Goal: Information Seeking & Learning: Learn about a topic

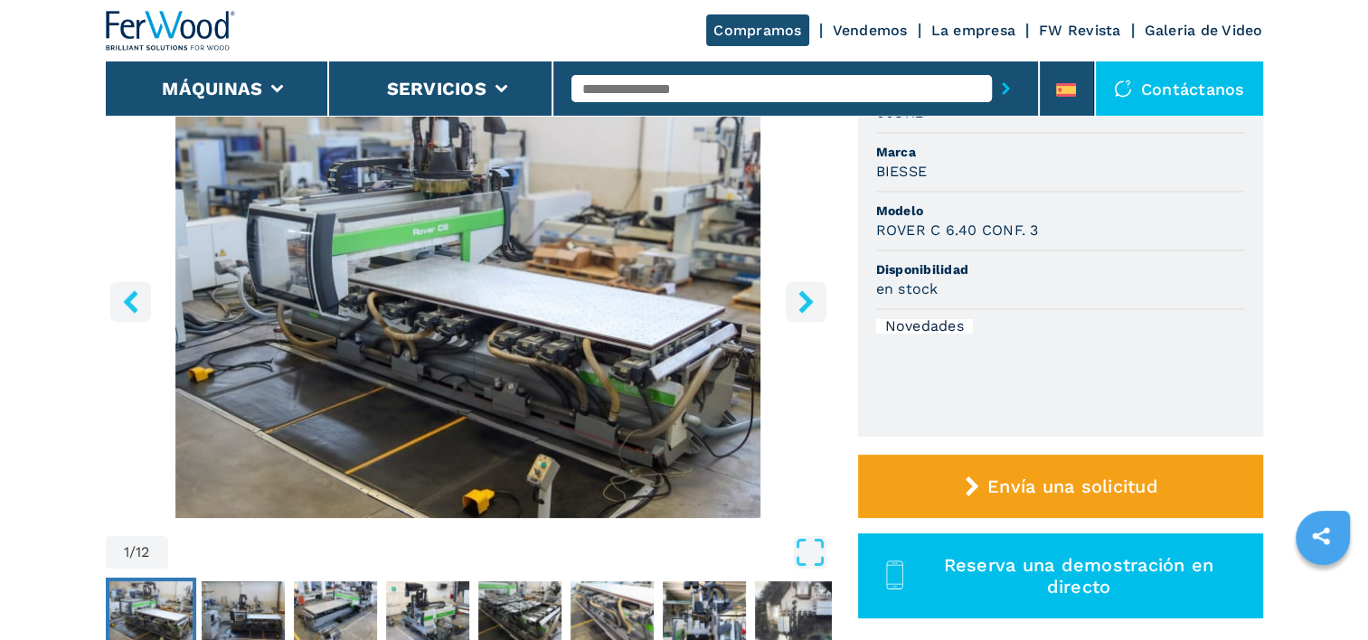
scroll to position [150, 0]
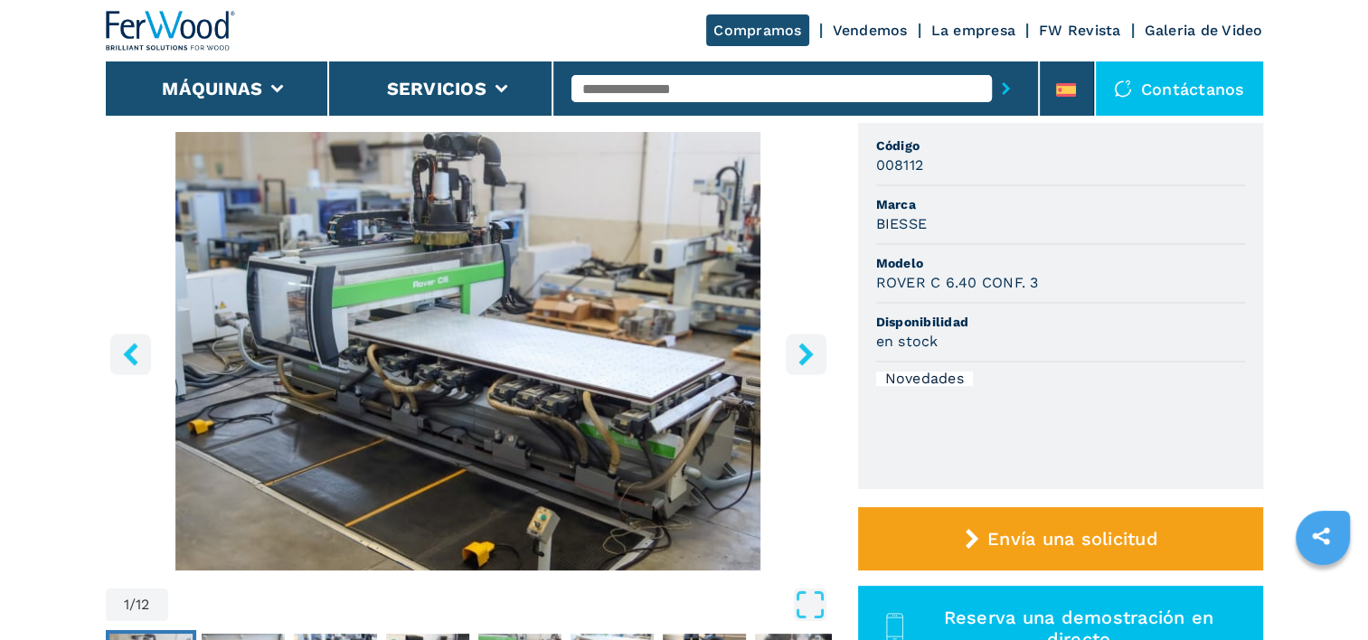
click at [808, 358] on icon "right-button" at bounding box center [806, 354] width 23 height 23
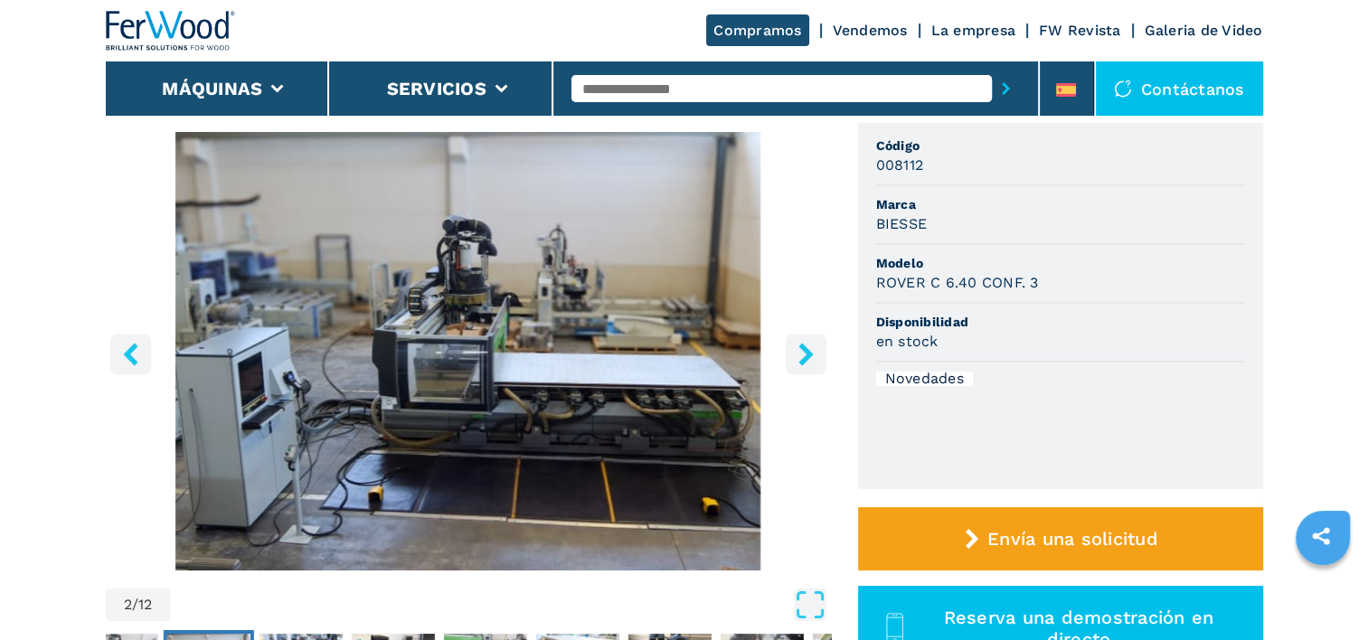
click at [803, 357] on icon "right-button" at bounding box center [805, 354] width 14 height 23
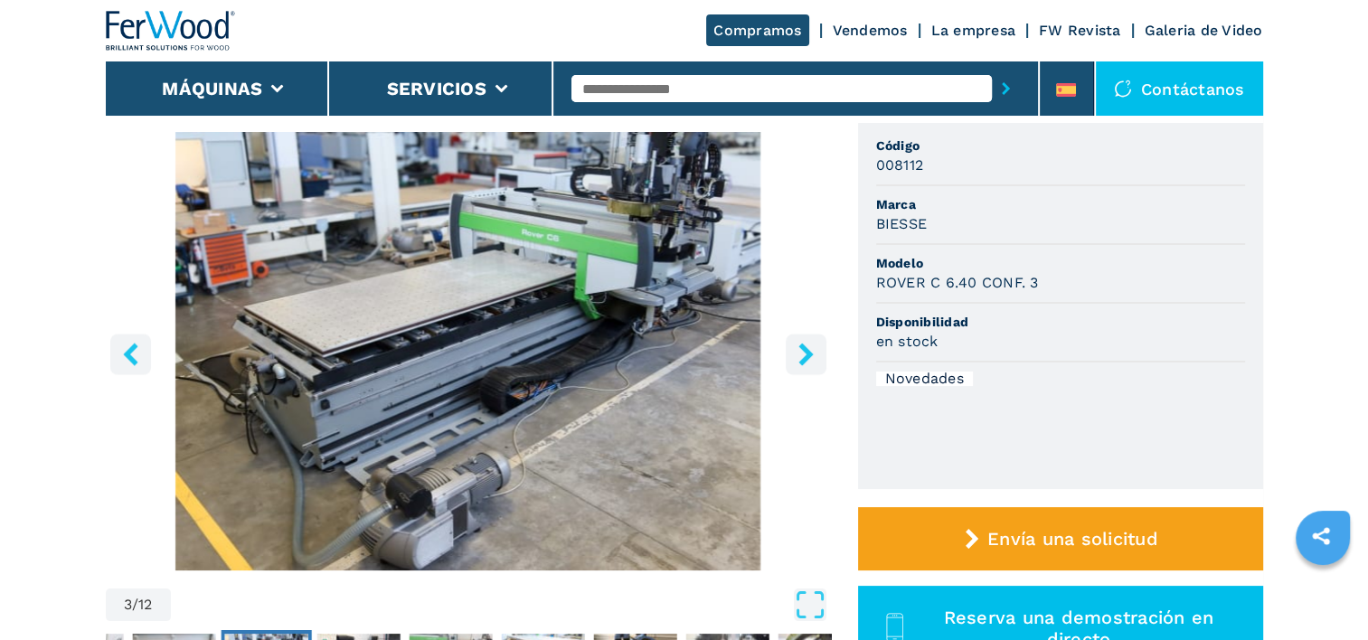
click at [803, 357] on icon "right-button" at bounding box center [805, 354] width 14 height 23
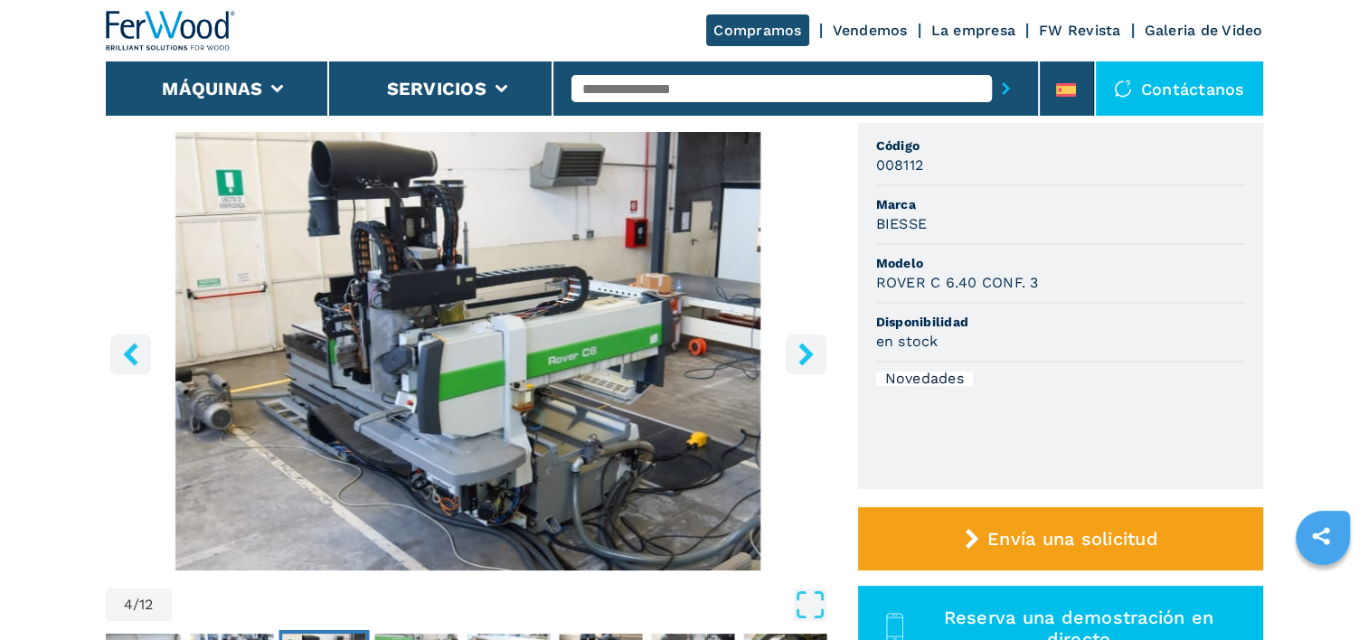
click at [803, 357] on icon "right-button" at bounding box center [805, 354] width 14 height 23
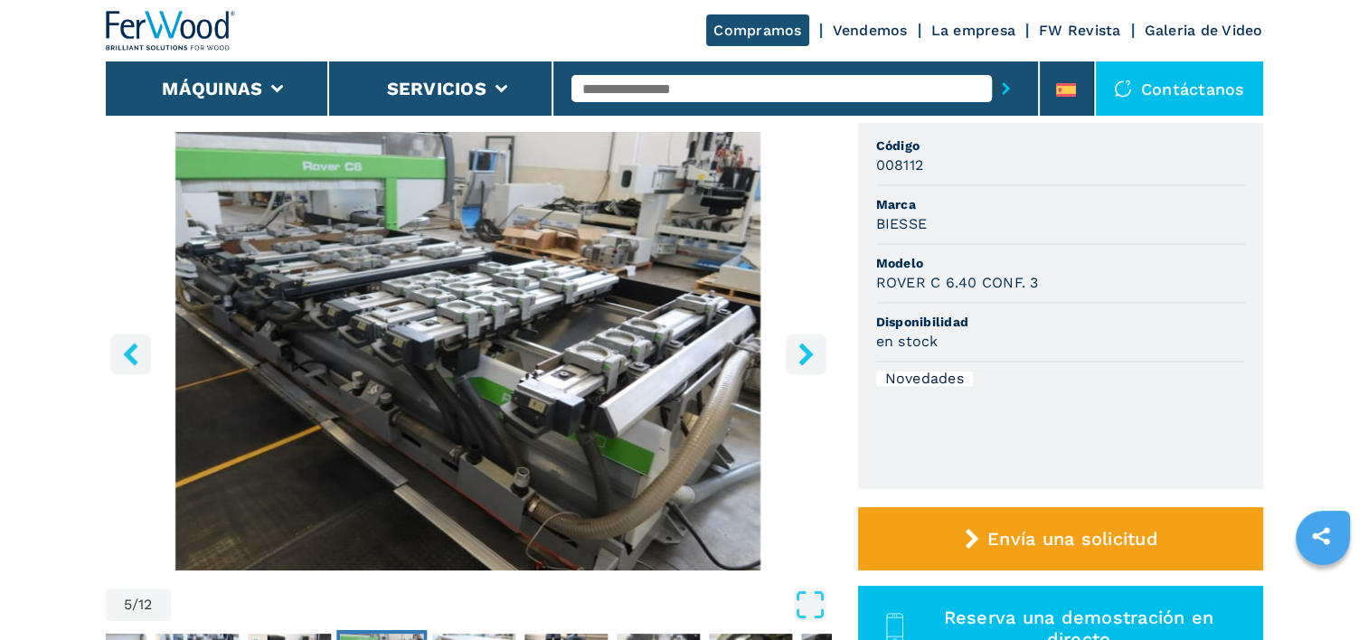
click at [803, 357] on icon "right-button" at bounding box center [805, 354] width 14 height 23
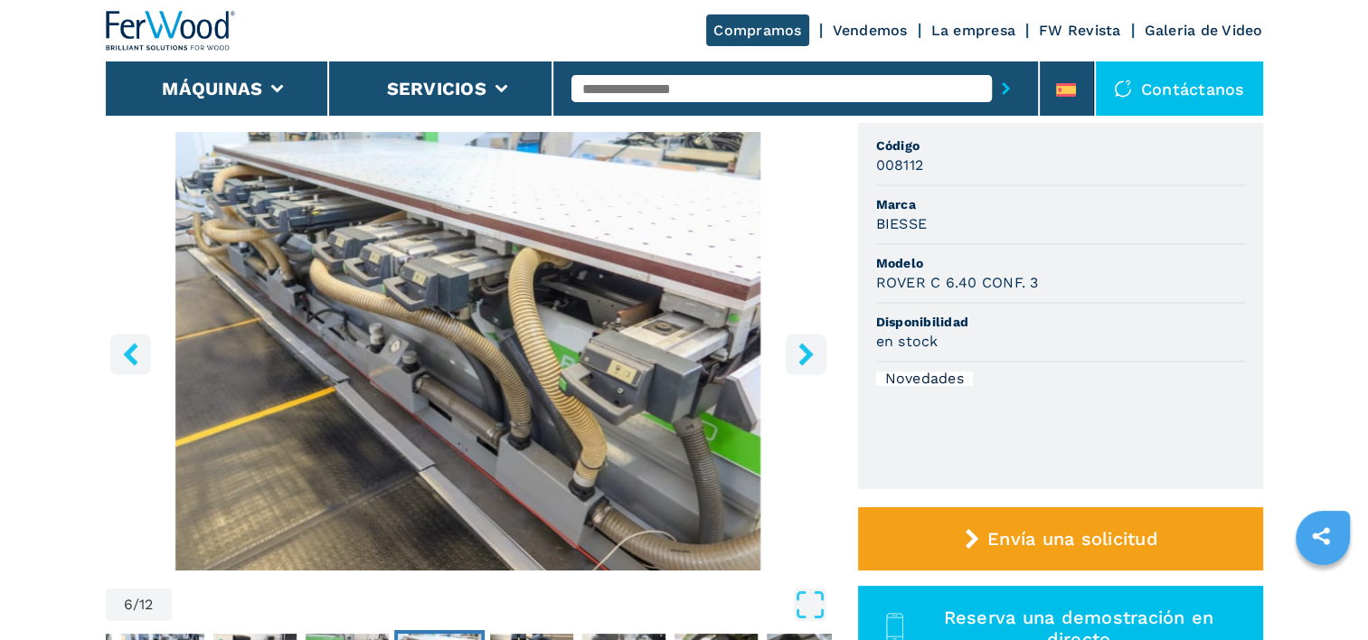
click at [803, 357] on icon "right-button" at bounding box center [805, 354] width 14 height 23
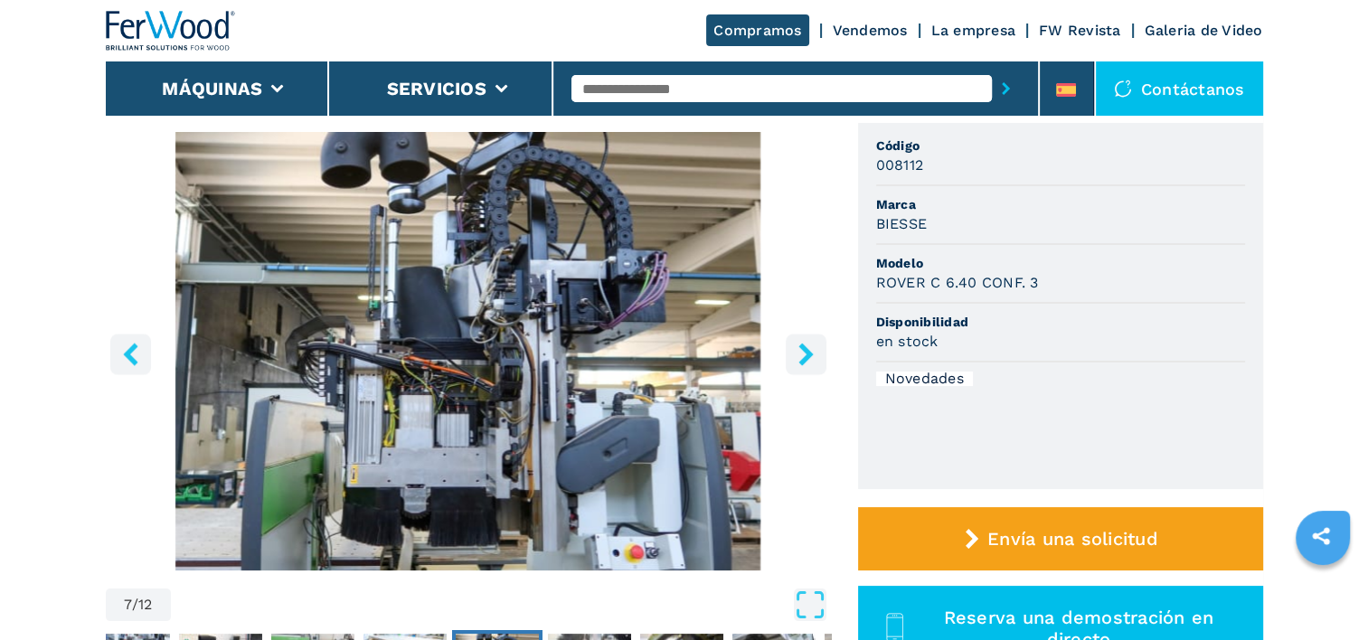
click at [803, 357] on icon "right-button" at bounding box center [805, 354] width 14 height 23
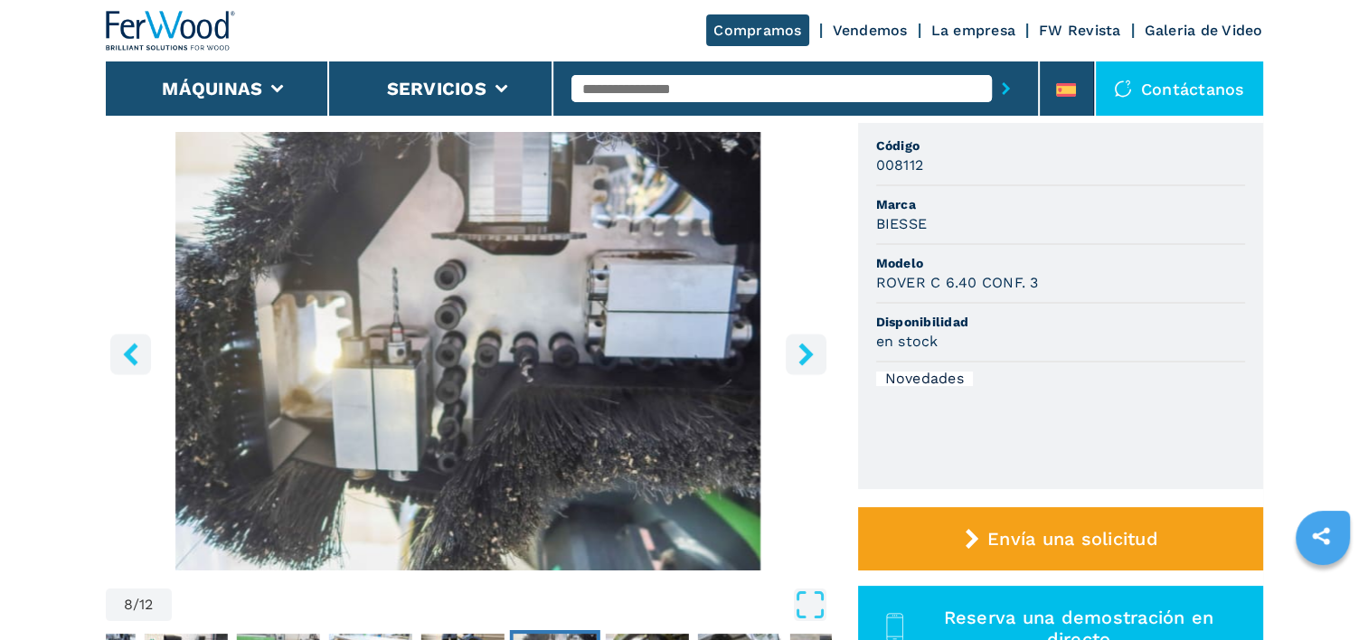
click at [803, 357] on icon "right-button" at bounding box center [805, 354] width 14 height 23
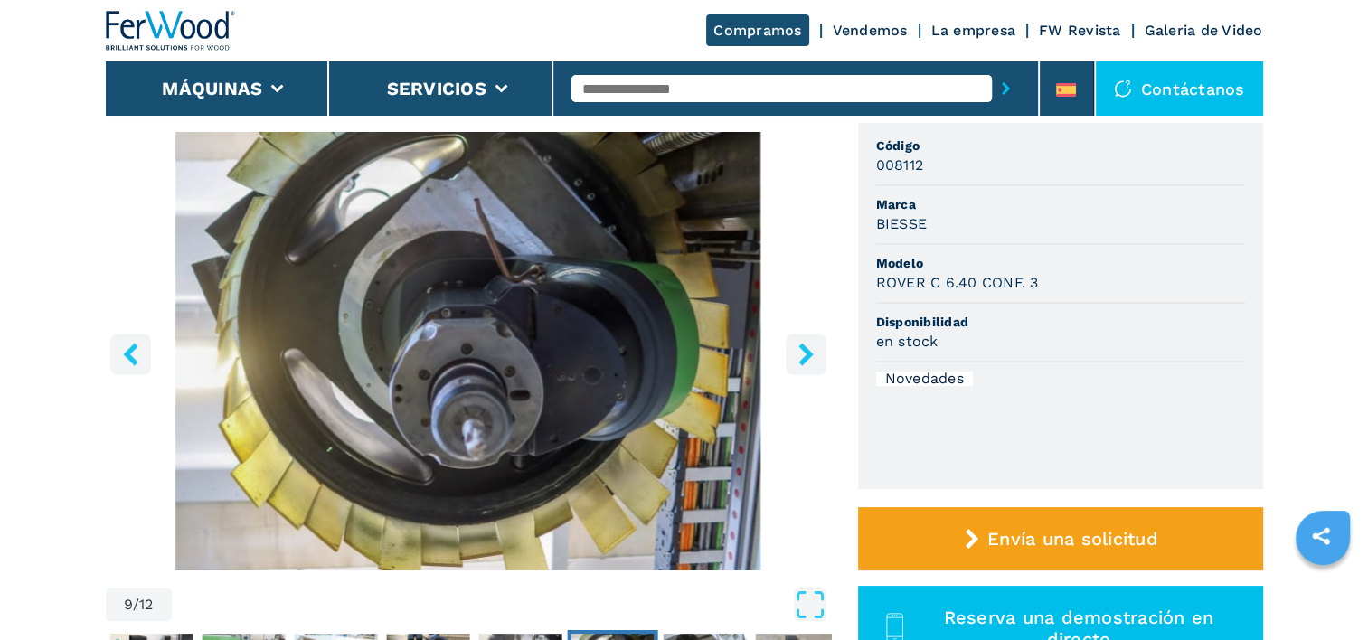
click at [803, 357] on icon "right-button" at bounding box center [805, 354] width 14 height 23
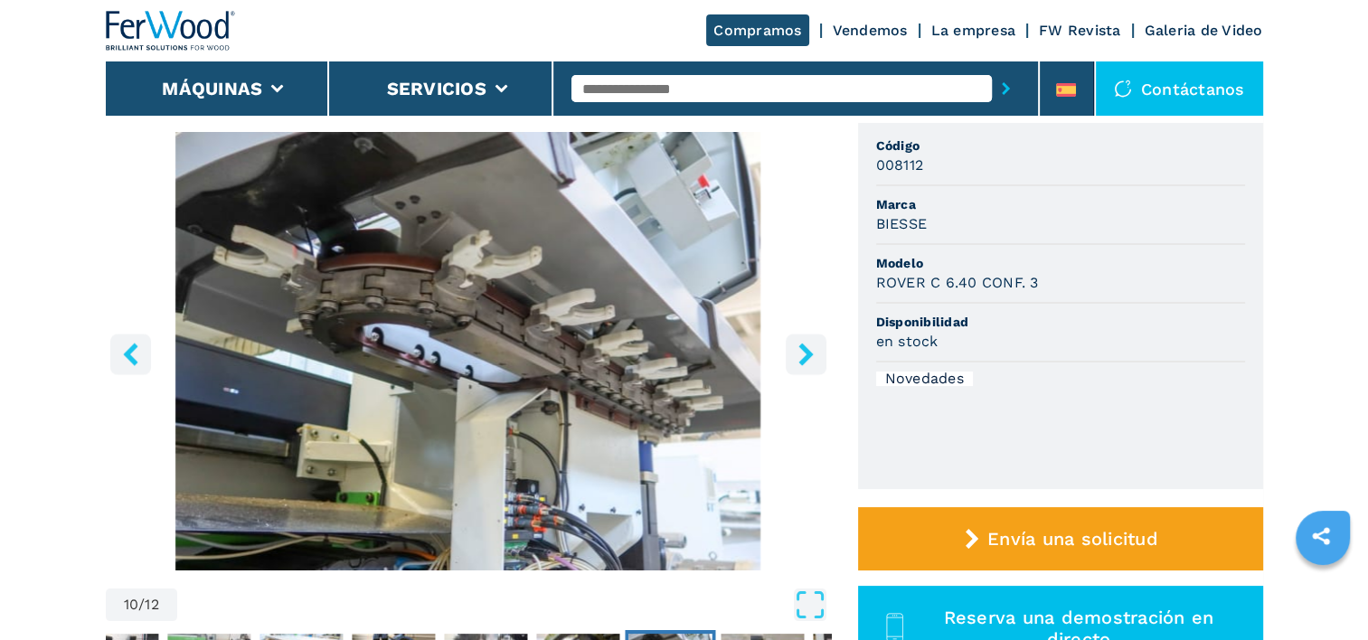
click at [803, 357] on icon "right-button" at bounding box center [805, 354] width 14 height 23
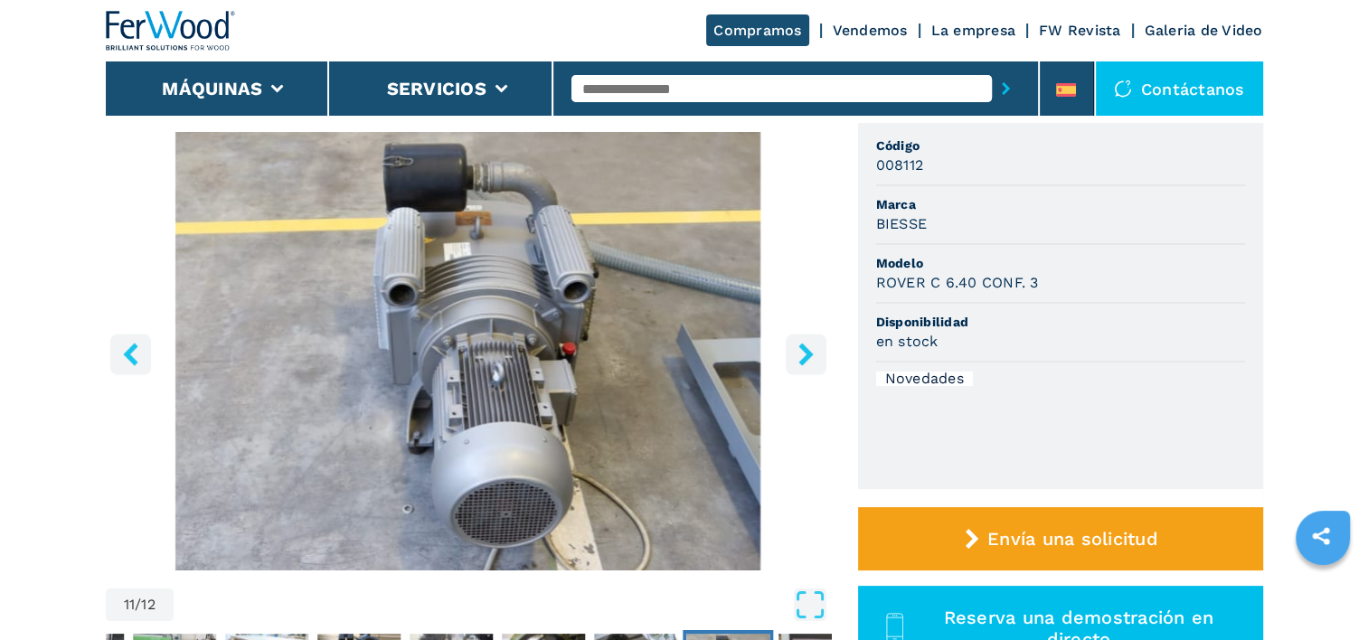
click at [803, 357] on icon "right-button" at bounding box center [805, 354] width 14 height 23
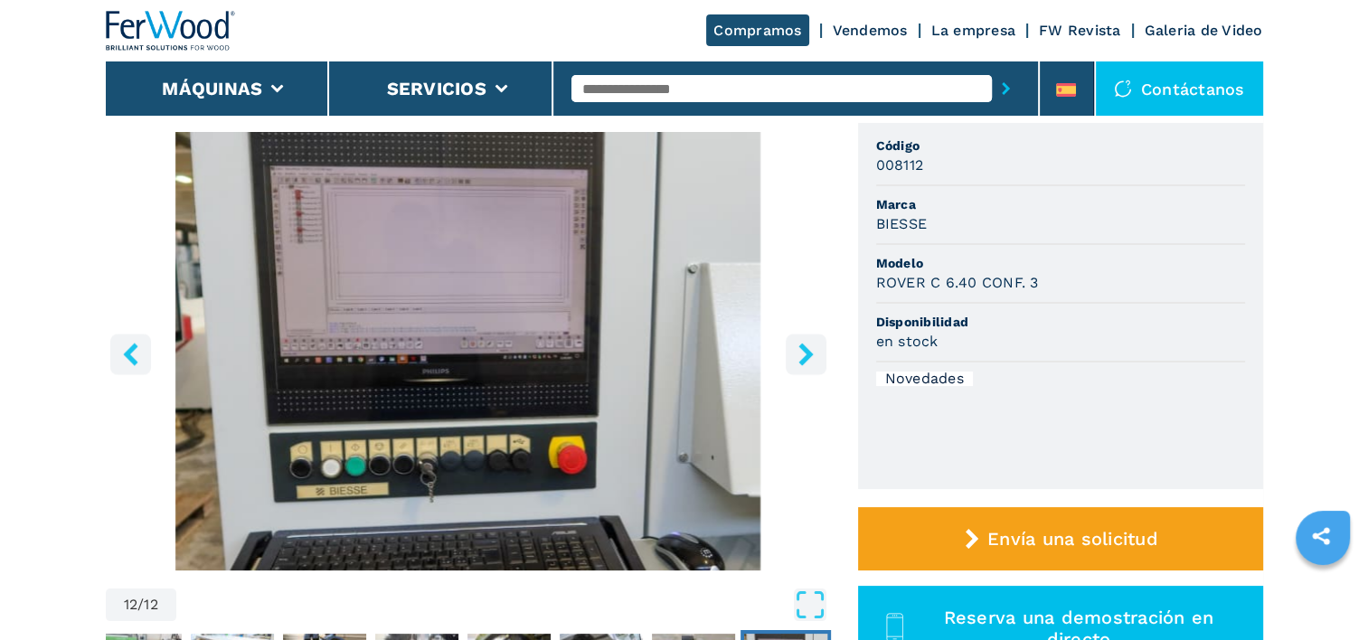
click at [803, 357] on icon "right-button" at bounding box center [805, 354] width 14 height 23
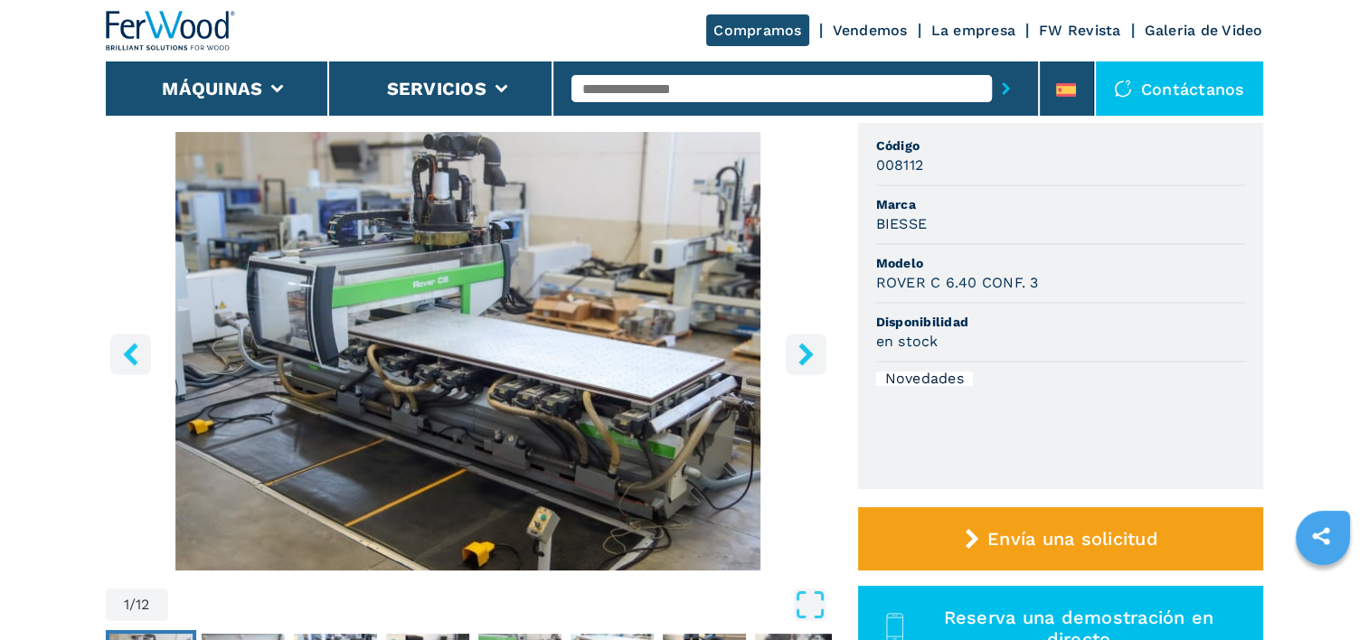
click at [803, 357] on icon "right-button" at bounding box center [805, 354] width 14 height 23
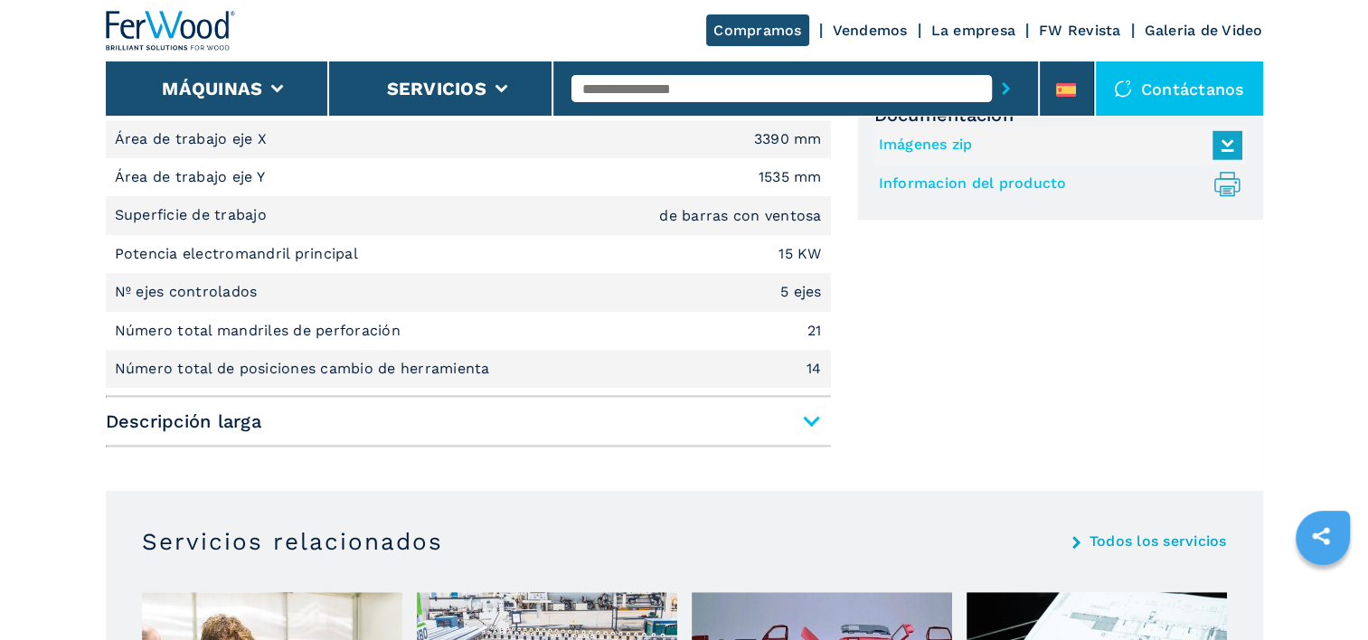
scroll to position [904, 0]
